Goal: Information Seeking & Learning: Learn about a topic

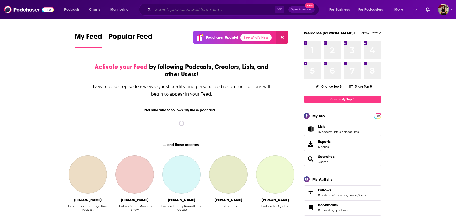
click at [260, 12] on input "Search podcasts, credits, & more..." at bounding box center [214, 9] width 122 height 8
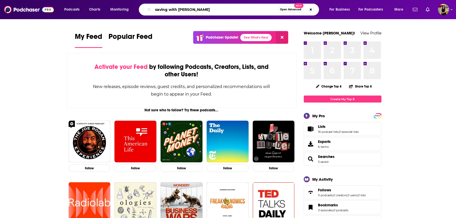
type input "saving with [PERSON_NAME]"
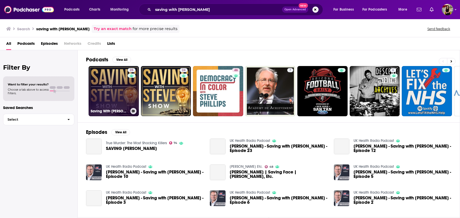
click at [112, 102] on link "25 Saving With [PERSON_NAME]" at bounding box center [114, 91] width 50 height 50
